Goal: Browse casually

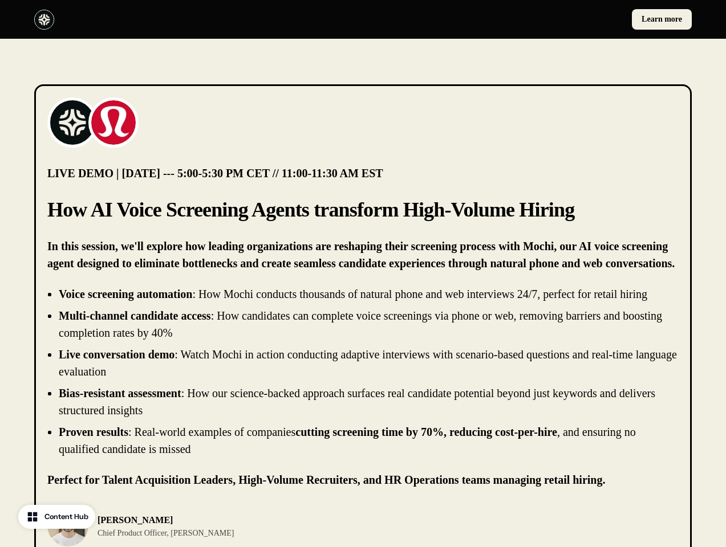
click at [363, 19] on div "Learn more" at bounding box center [363, 19] width 726 height 39
click at [196, 19] on div at bounding box center [196, 20] width 324 height 20
click at [530, 19] on div "Learn more" at bounding box center [530, 19] width 324 height 21
click at [72, 123] on img at bounding box center [73, 123] width 46 height 46
click at [113, 123] on img at bounding box center [114, 123] width 46 height 46
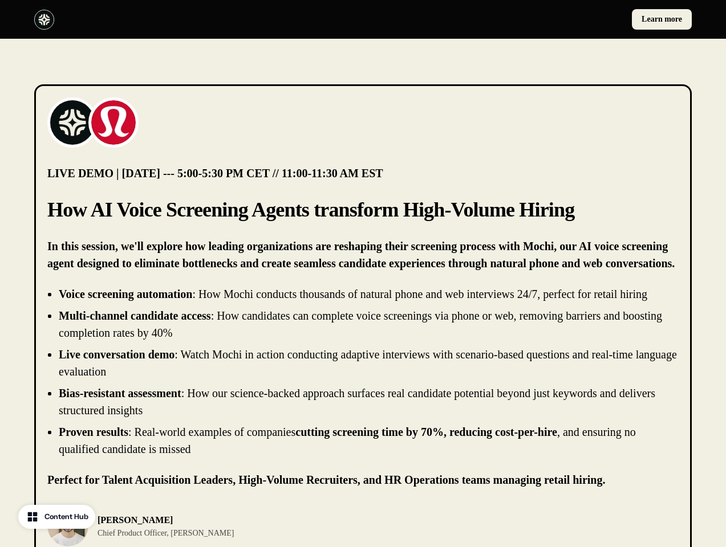
click at [363, 372] on li "Live conversation demo : Watch Mochi in action conducting adaptive interviews w…" at bounding box center [369, 363] width 620 height 34
click at [363, 526] on div "[PERSON_NAME] Chief Product Officer, [PERSON_NAME]" at bounding box center [362, 526] width 631 height 41
click at [202, 526] on div "[PERSON_NAME] Chief Product Officer, [PERSON_NAME]" at bounding box center [201, 526] width 309 height 41
click at [148, 526] on p "[PERSON_NAME]" at bounding box center [166, 521] width 136 height 14
click at [525, 526] on div at bounding box center [524, 526] width 309 height 41
